Goal: Navigation & Orientation: Find specific page/section

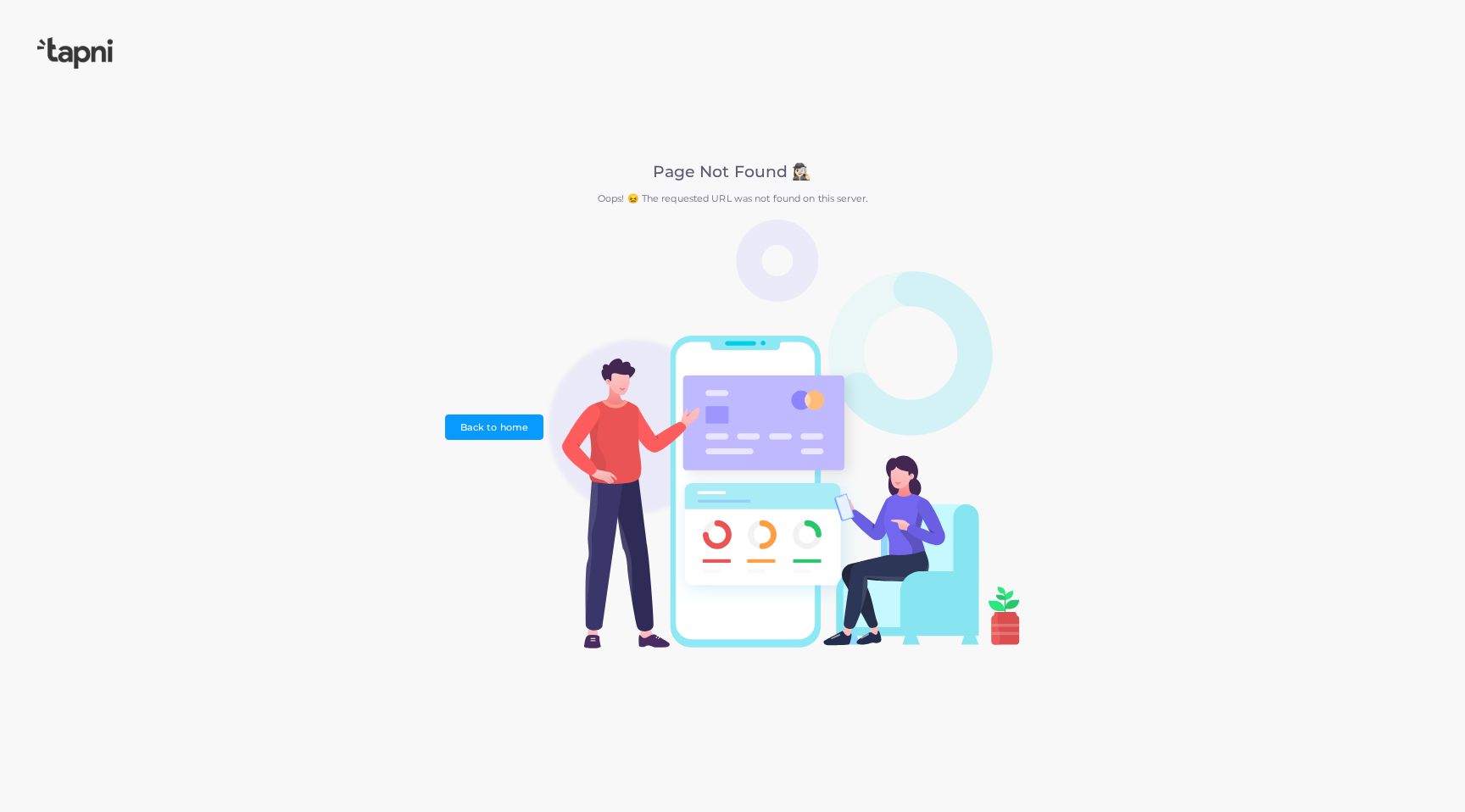
click at [98, 58] on img at bounding box center [75, 53] width 76 height 31
click at [97, 57] on img at bounding box center [75, 53] width 76 height 31
click at [745, 185] on div "Page Not Found 🕵🏻‍♀️ Oops! 😖 The requested URL was not found on this server. Ba…" at bounding box center [732, 406] width 574 height 487
click at [81, 58] on img at bounding box center [75, 53] width 76 height 31
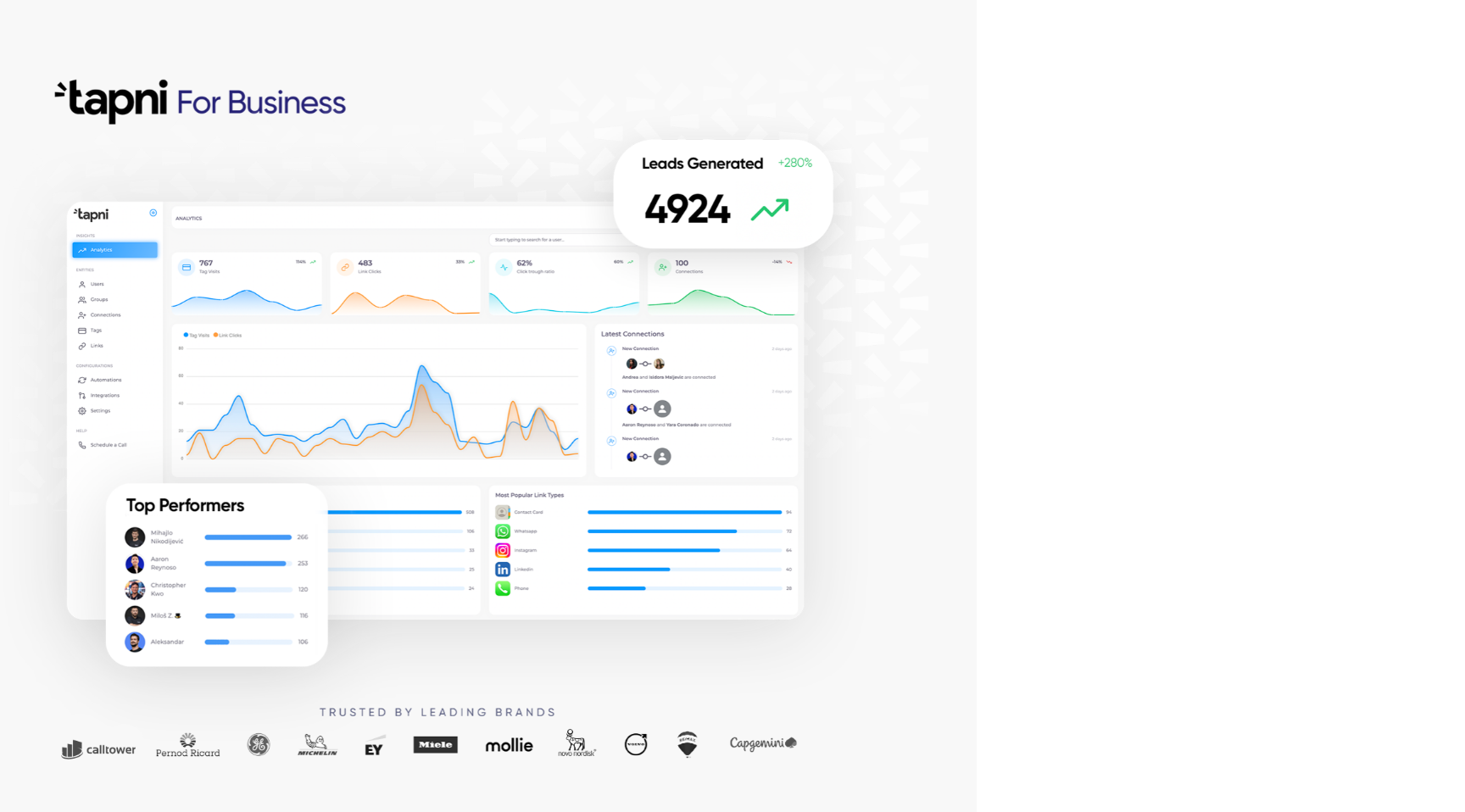
click at [817, 262] on div at bounding box center [489, 406] width 977 height 812
